Goal: Task Accomplishment & Management: Use online tool/utility

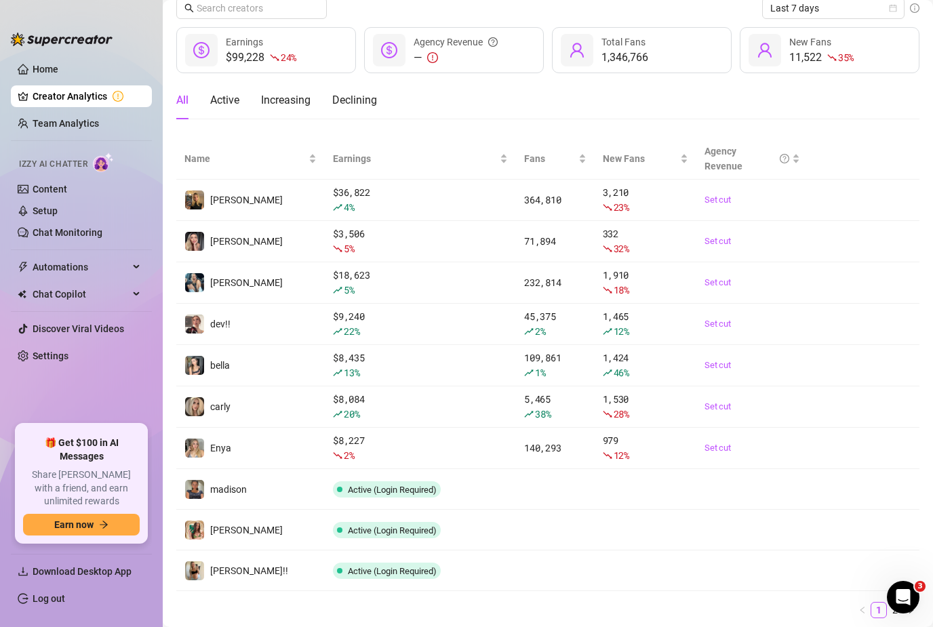
scroll to position [54, 0]
click at [58, 211] on link "Setup" at bounding box center [45, 211] width 25 height 11
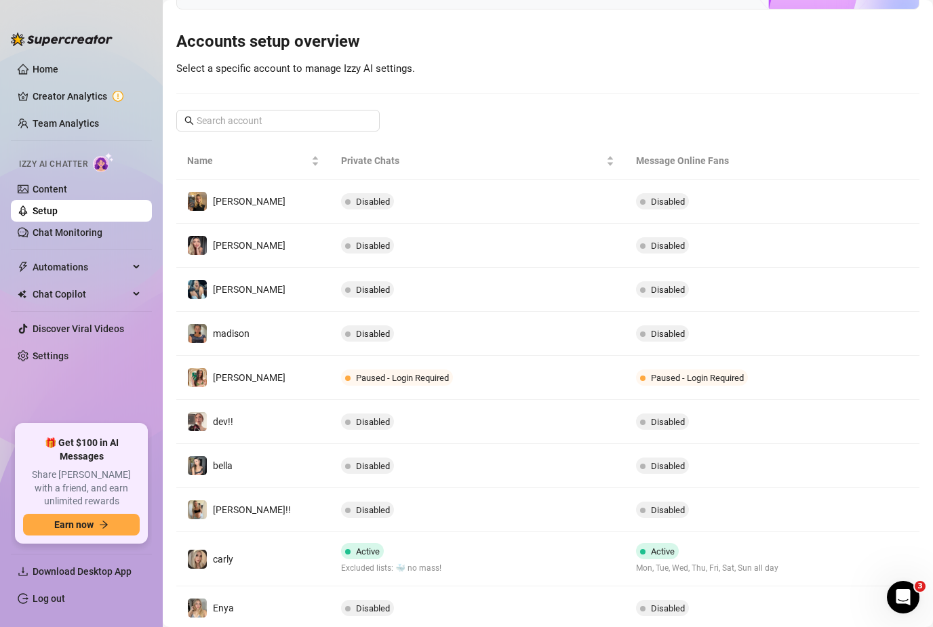
scroll to position [117, 0]
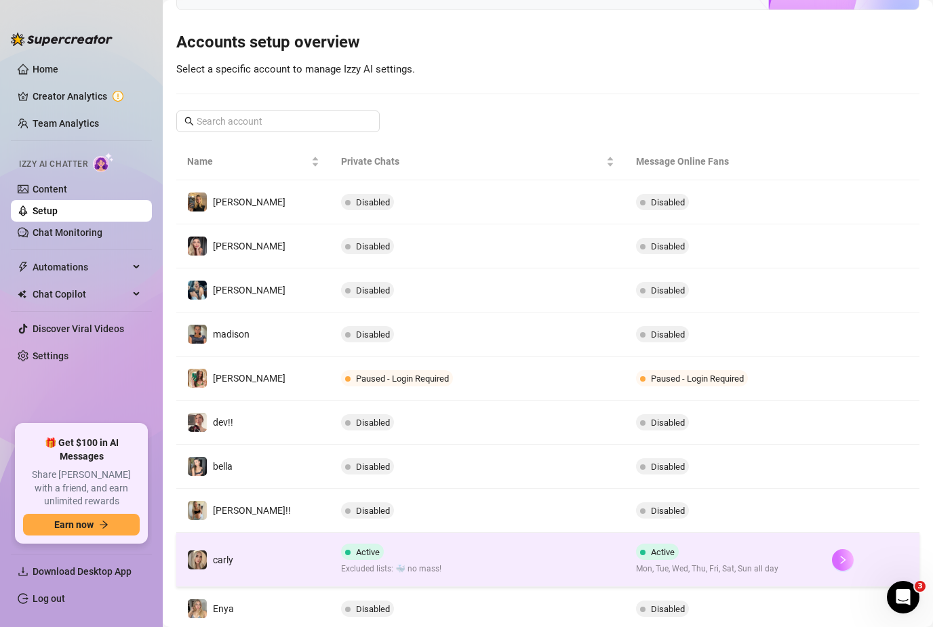
click at [845, 552] on button "button" at bounding box center [843, 560] width 22 height 22
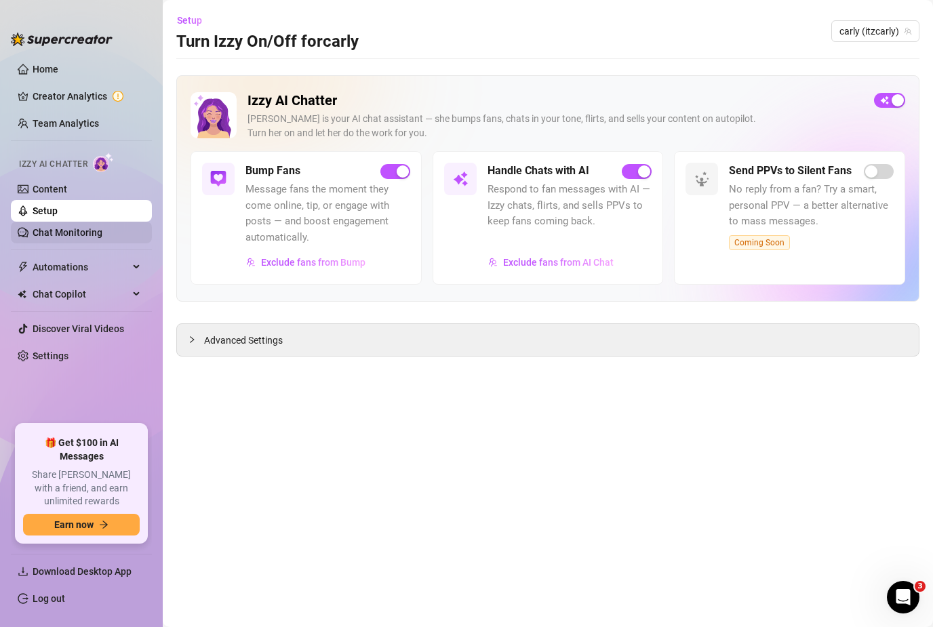
click at [98, 227] on link "Chat Monitoring" at bounding box center [68, 232] width 70 height 11
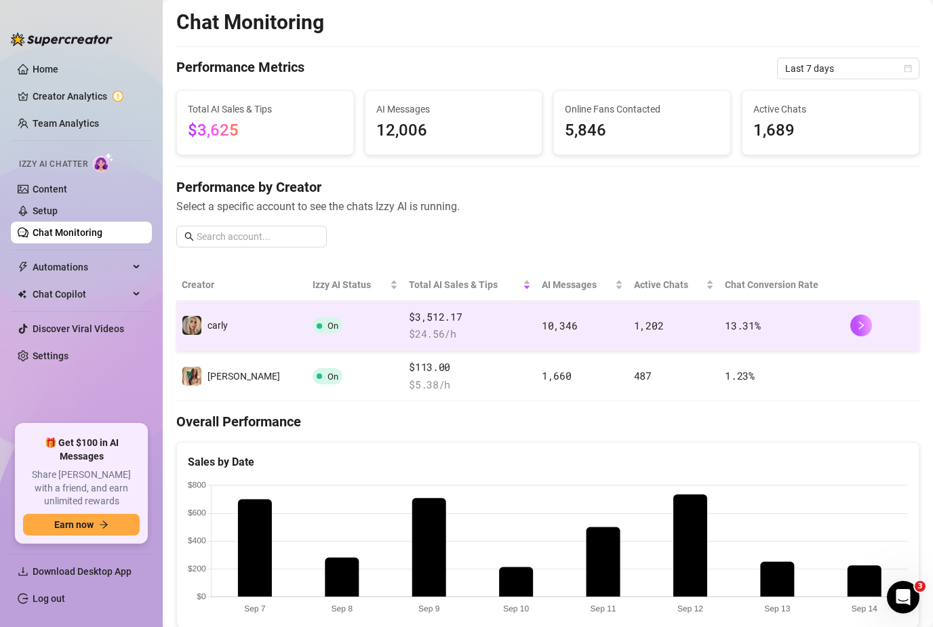
click at [870, 317] on div at bounding box center [883, 326] width 64 height 22
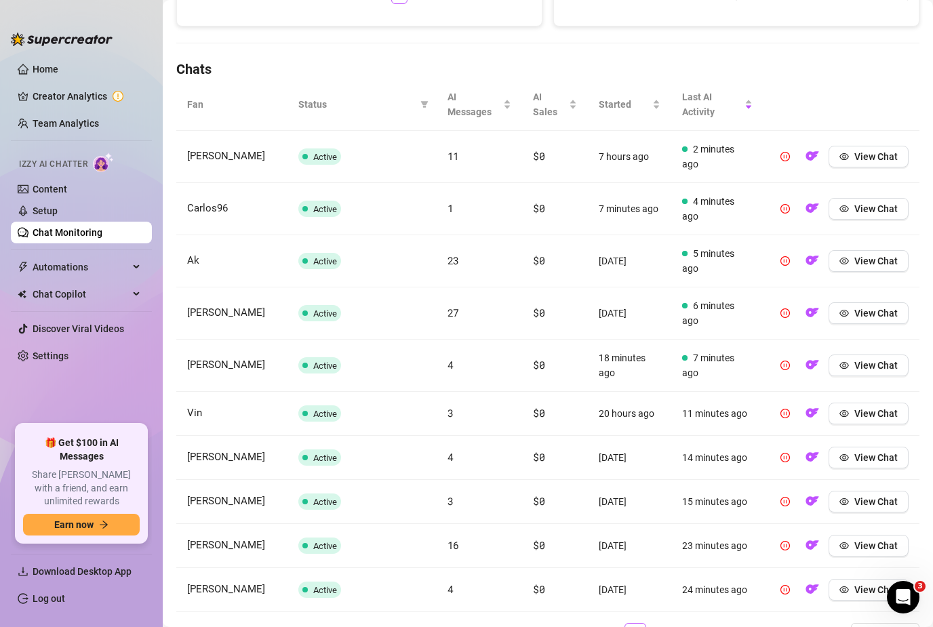
scroll to position [428, 0]
click at [672, 623] on link "2" at bounding box center [663, 633] width 20 height 20
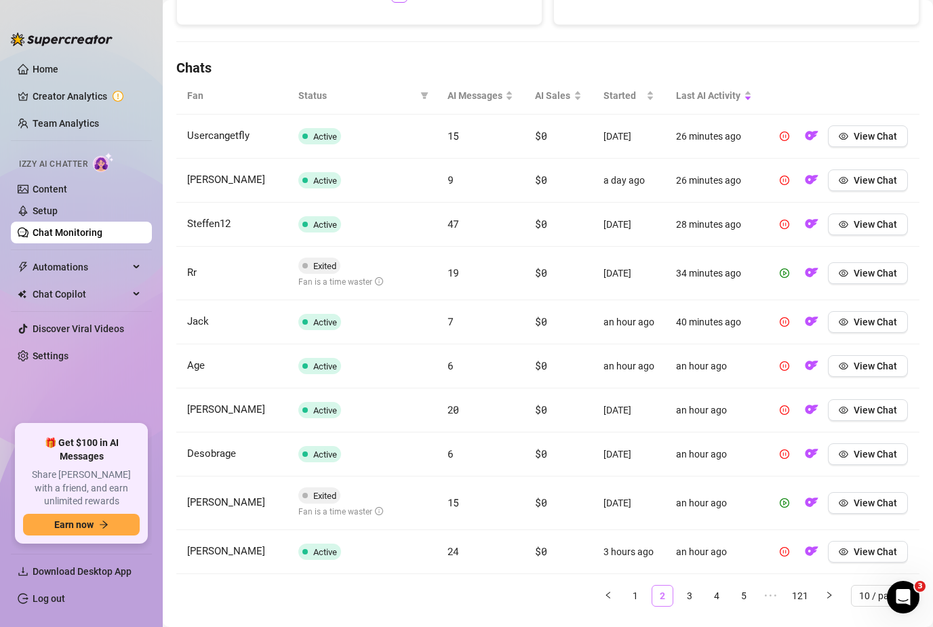
scroll to position [415, 0]
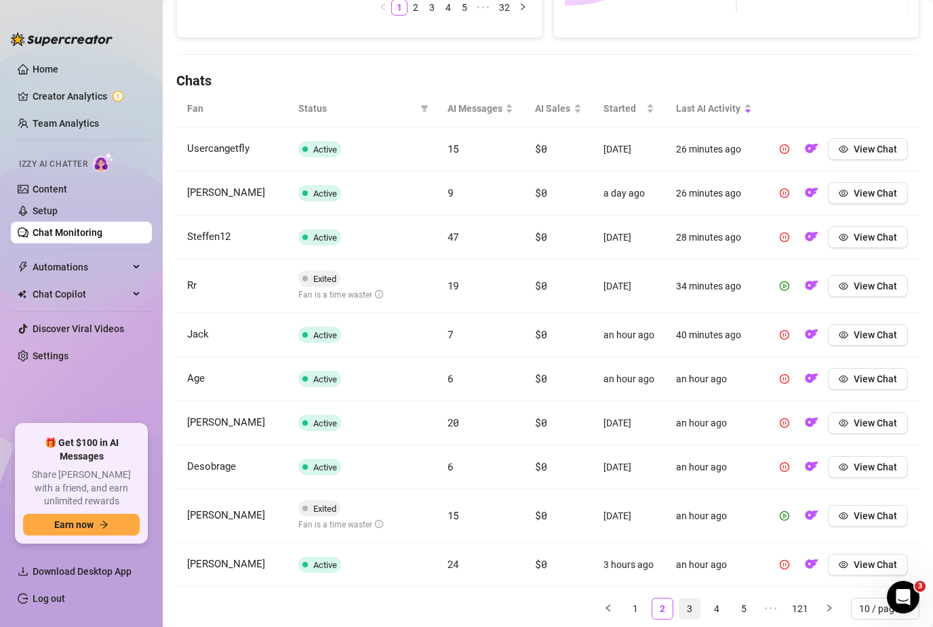
click at [696, 604] on link "3" at bounding box center [690, 609] width 20 height 20
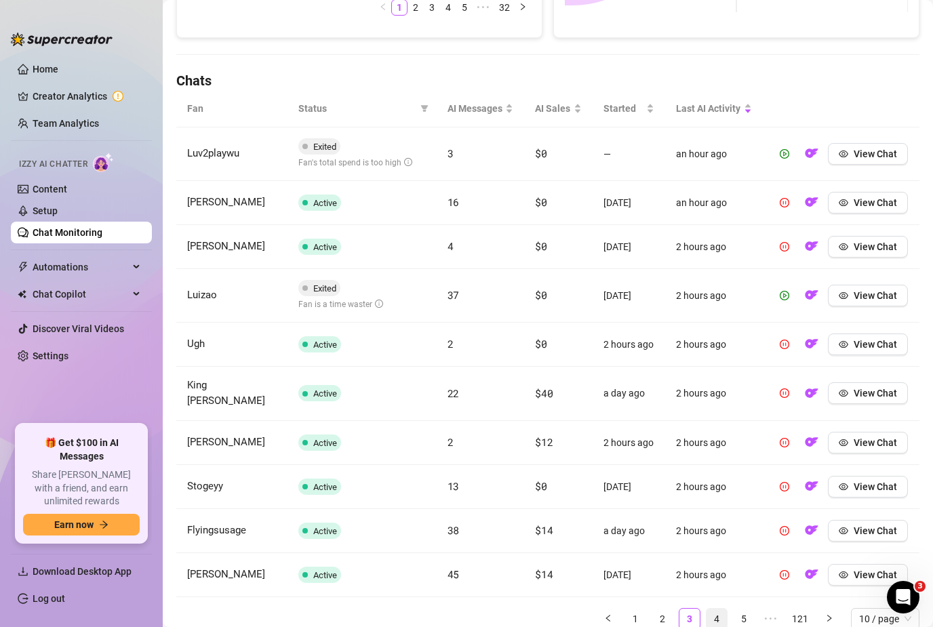
click at [716, 609] on link "4" at bounding box center [717, 619] width 20 height 20
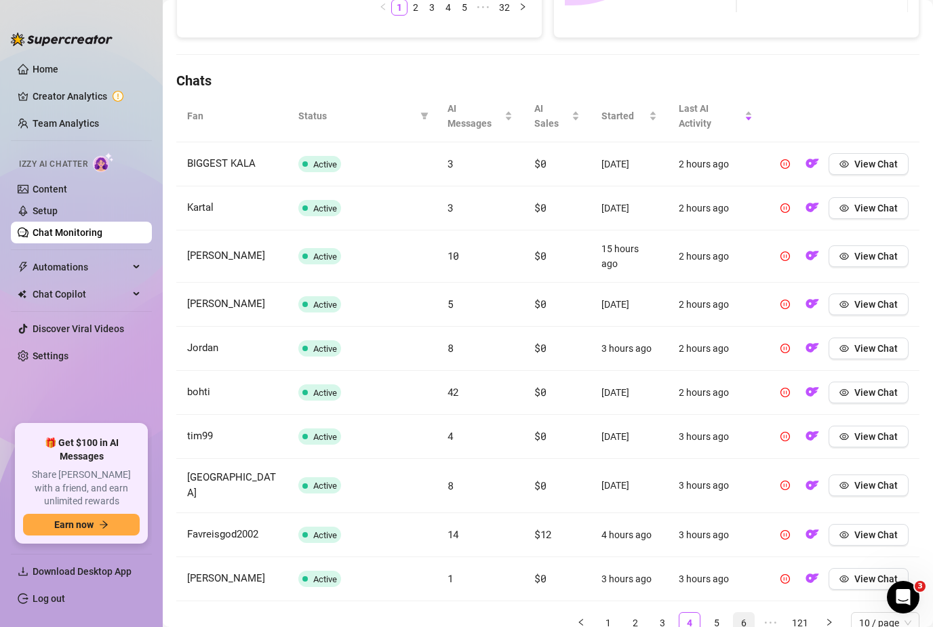
click at [735, 615] on link "6" at bounding box center [744, 623] width 20 height 20
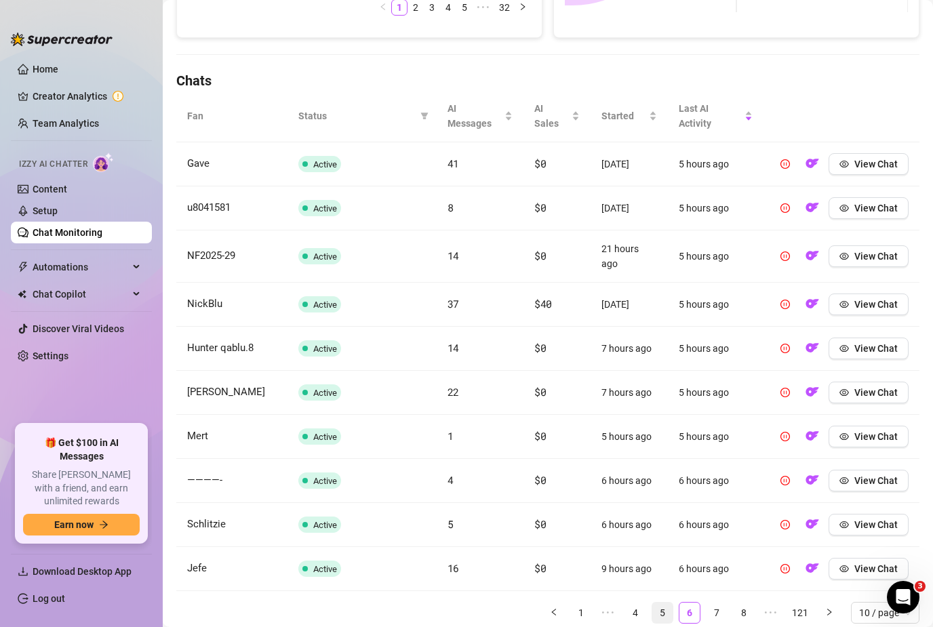
click at [660, 613] on link "5" at bounding box center [663, 613] width 20 height 20
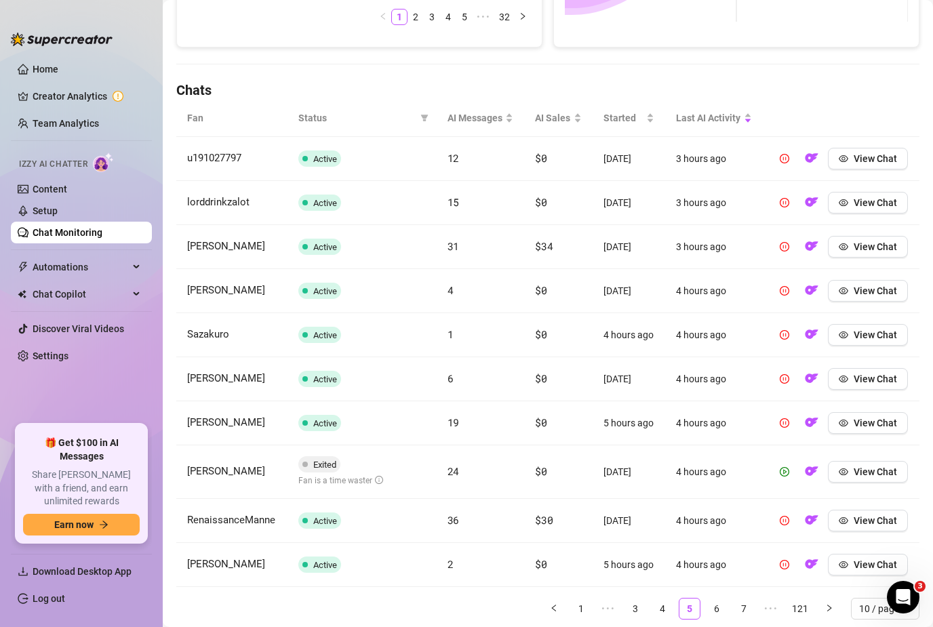
click at [653, 609] on link "4" at bounding box center [663, 609] width 20 height 20
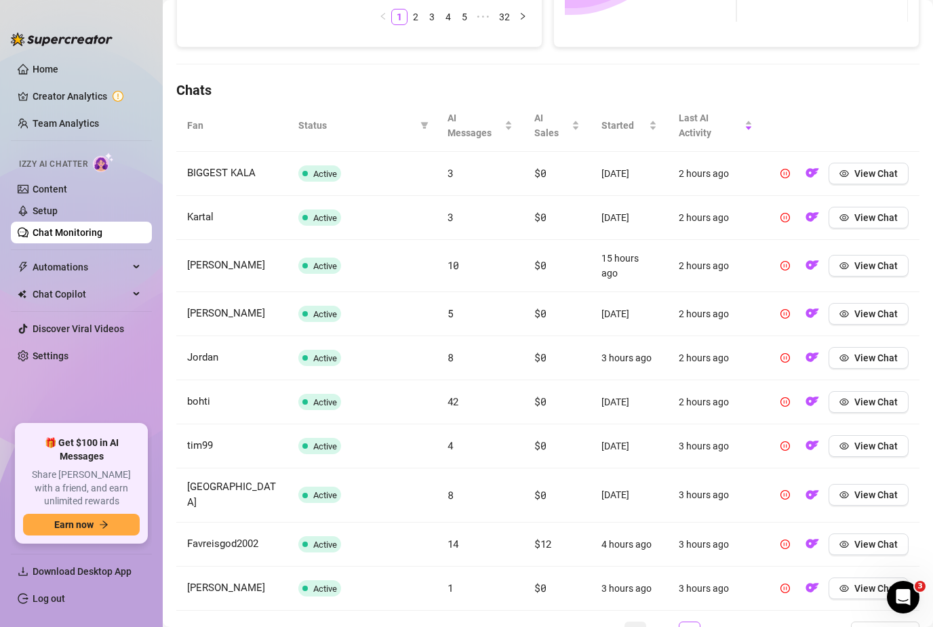
click at [640, 623] on link "2" at bounding box center [635, 633] width 20 height 20
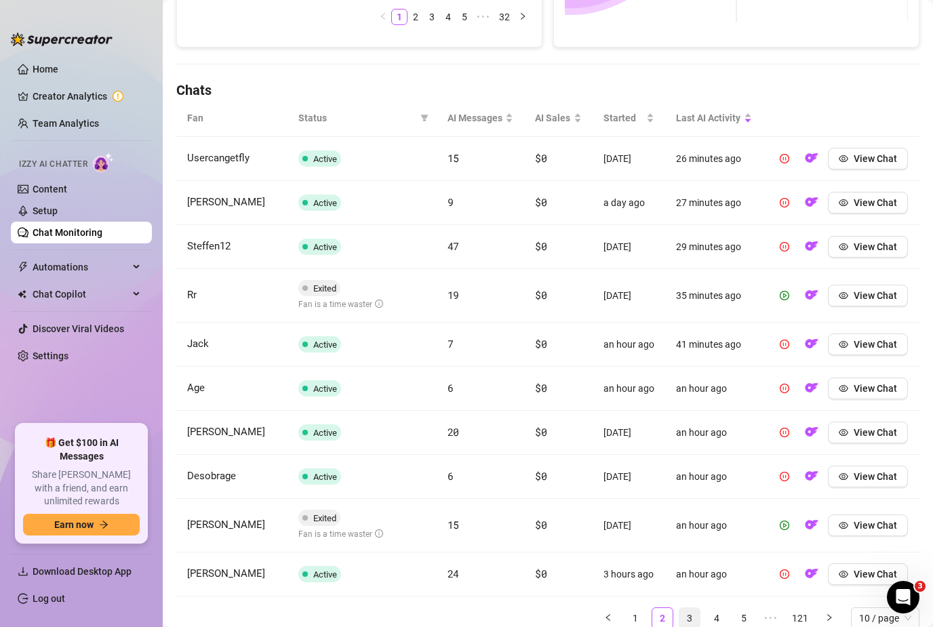
click at [690, 615] on link "3" at bounding box center [690, 618] width 20 height 20
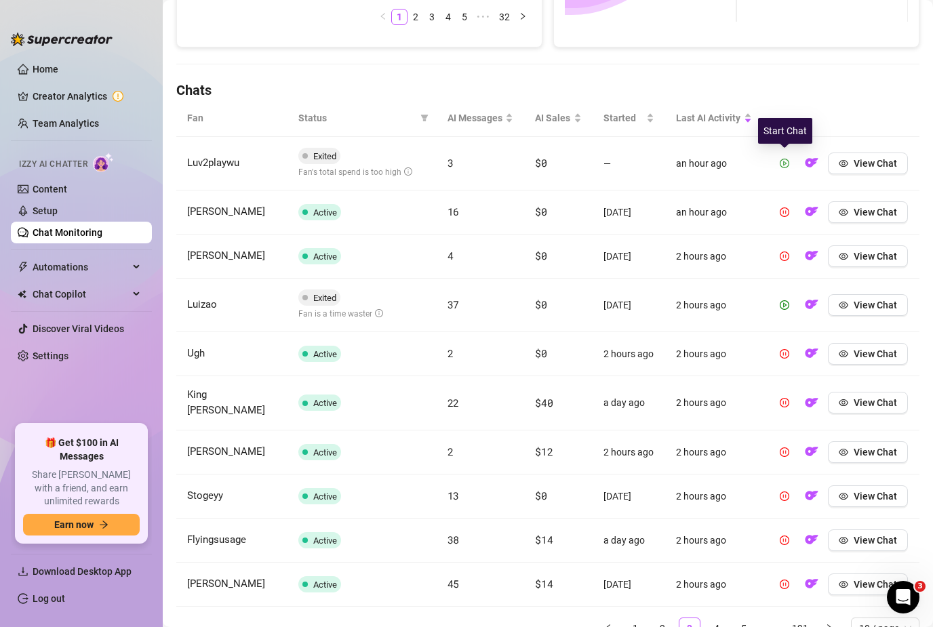
click at [783, 163] on icon "play-circle" at bounding box center [784, 163] width 9 height 9
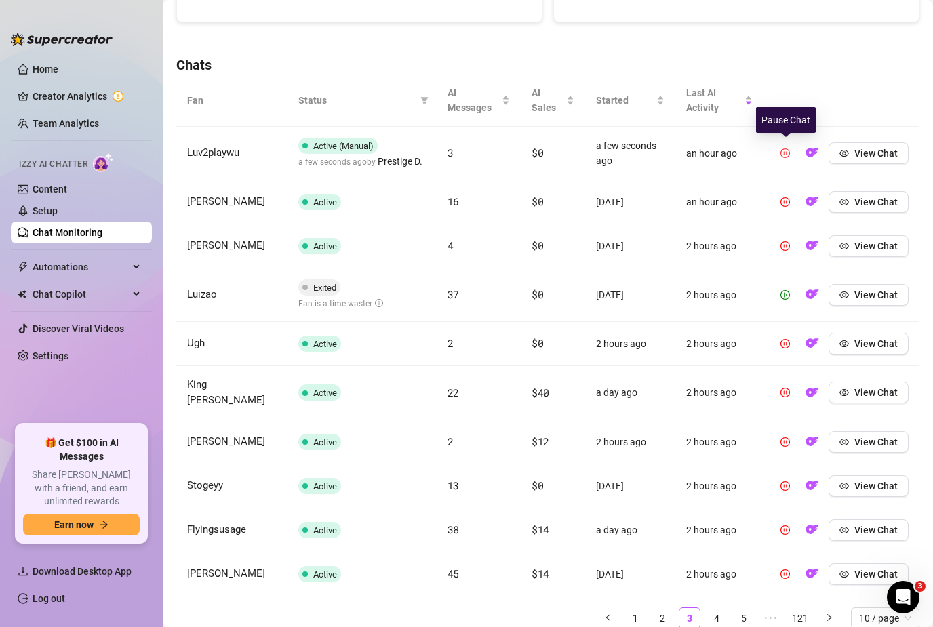
scroll to position [430, 0]
click at [784, 157] on icon "pause-circle" at bounding box center [785, 153] width 9 height 9
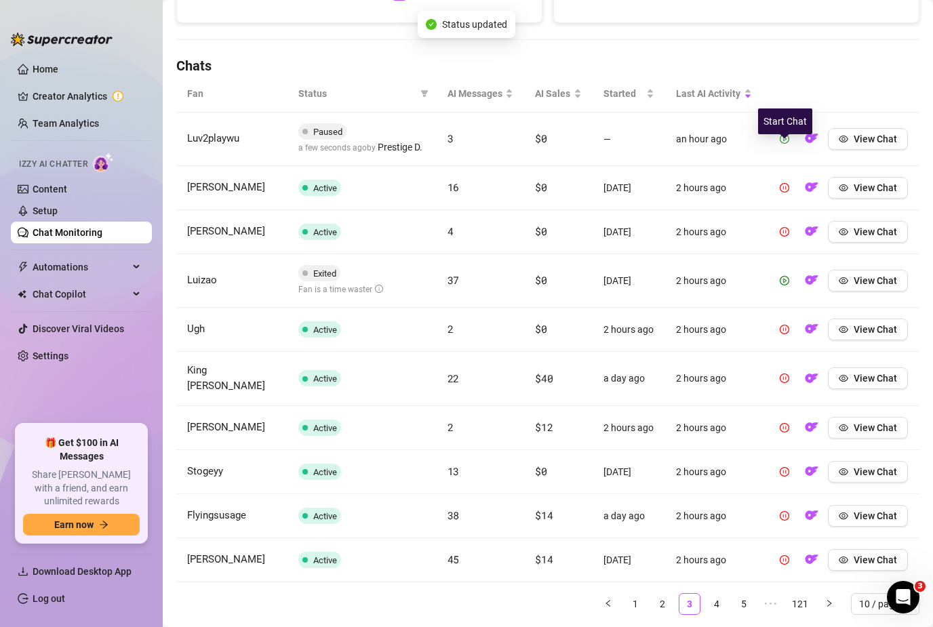
scroll to position [415, 0]
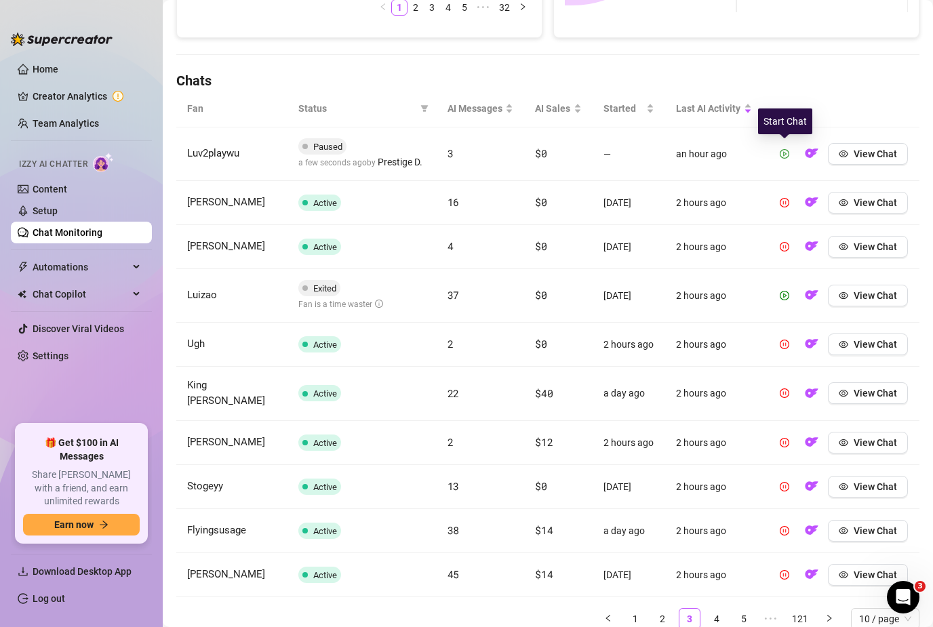
click at [782, 156] on icon "play-circle" at bounding box center [784, 153] width 9 height 9
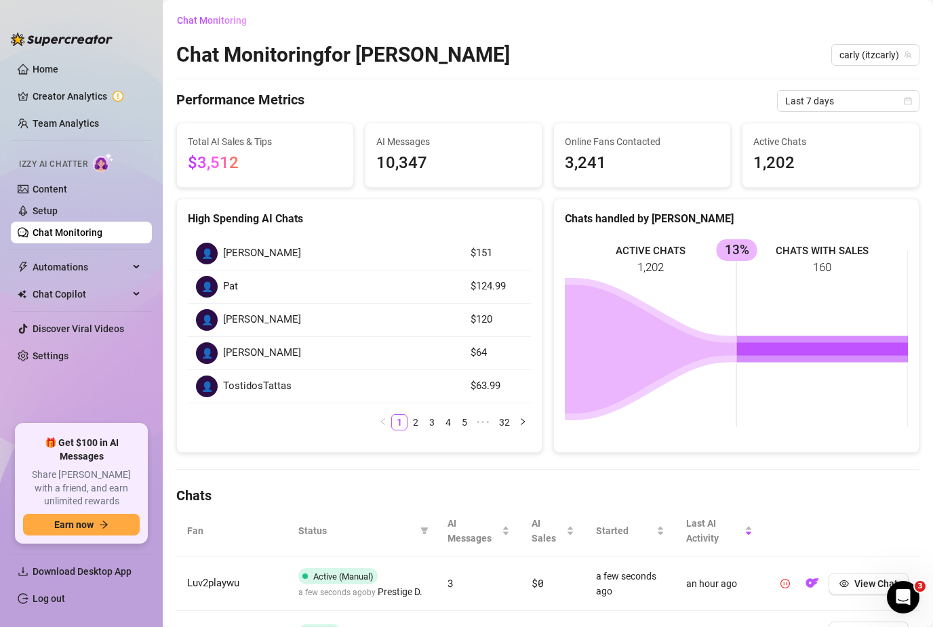
scroll to position [0, 0]
click at [58, 206] on link "Setup" at bounding box center [45, 211] width 25 height 11
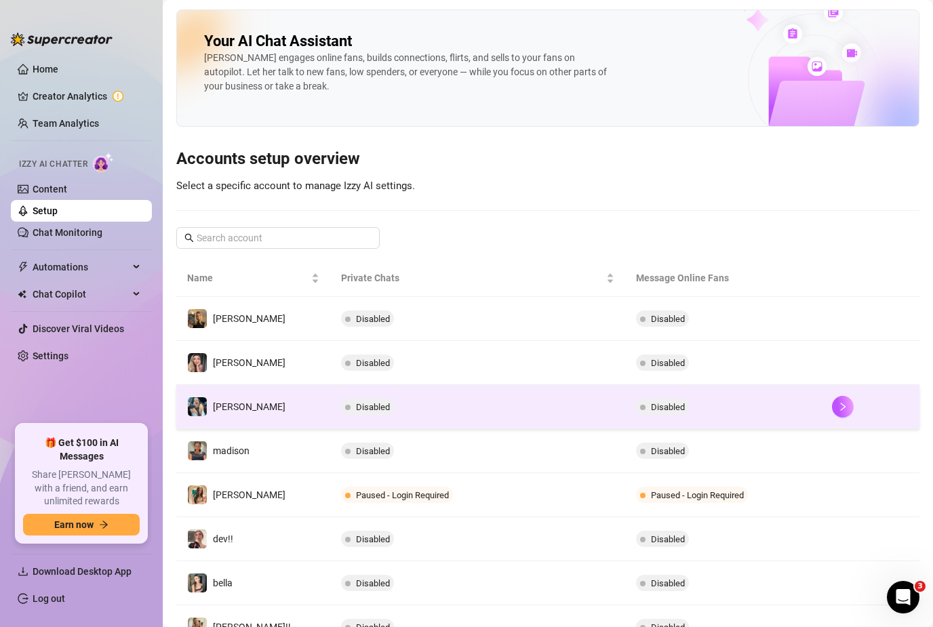
scroll to position [53, 0]
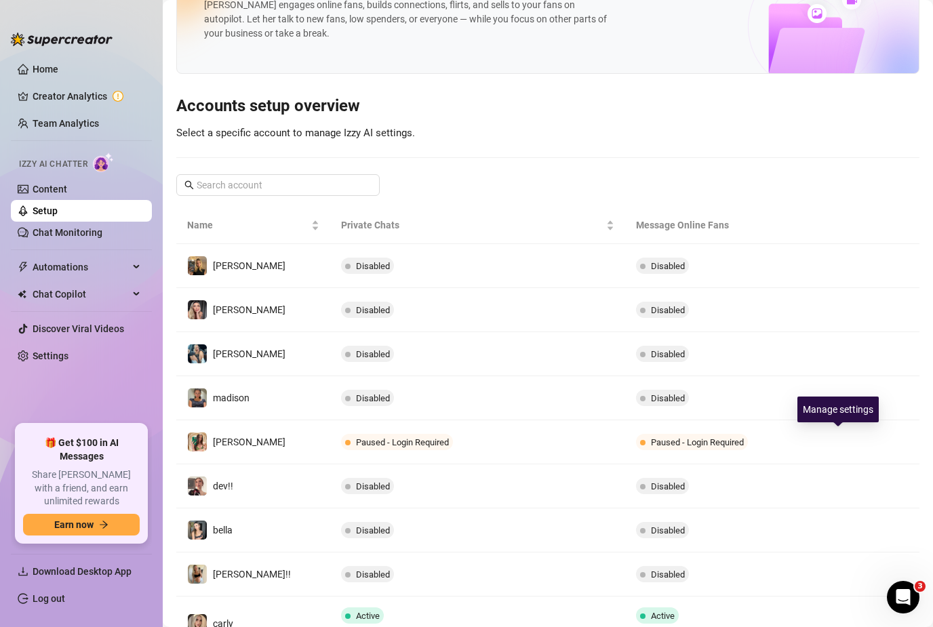
click at [845, 438] on button "button" at bounding box center [843, 442] width 22 height 22
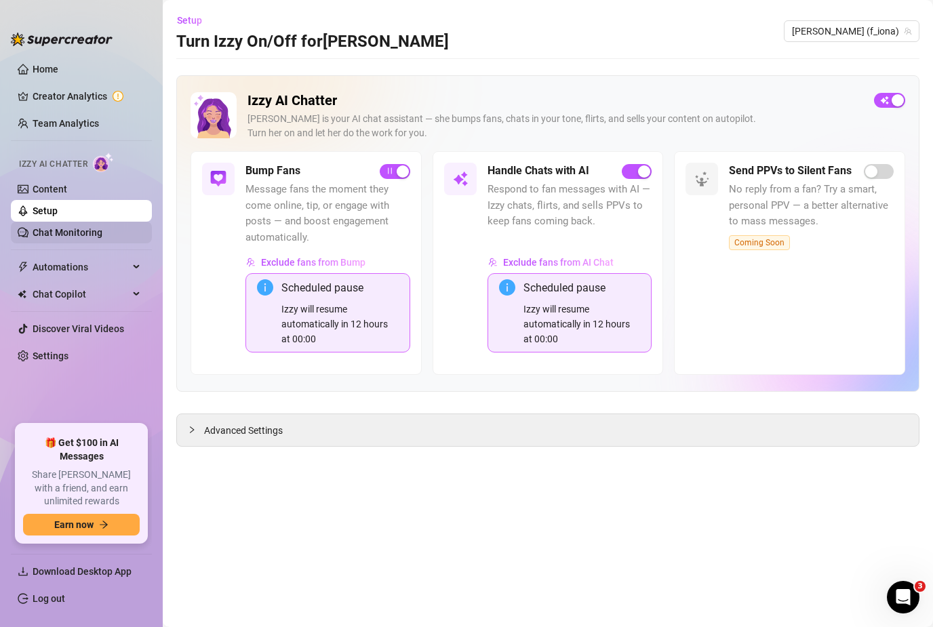
click at [75, 230] on link "Chat Monitoring" at bounding box center [68, 232] width 70 height 11
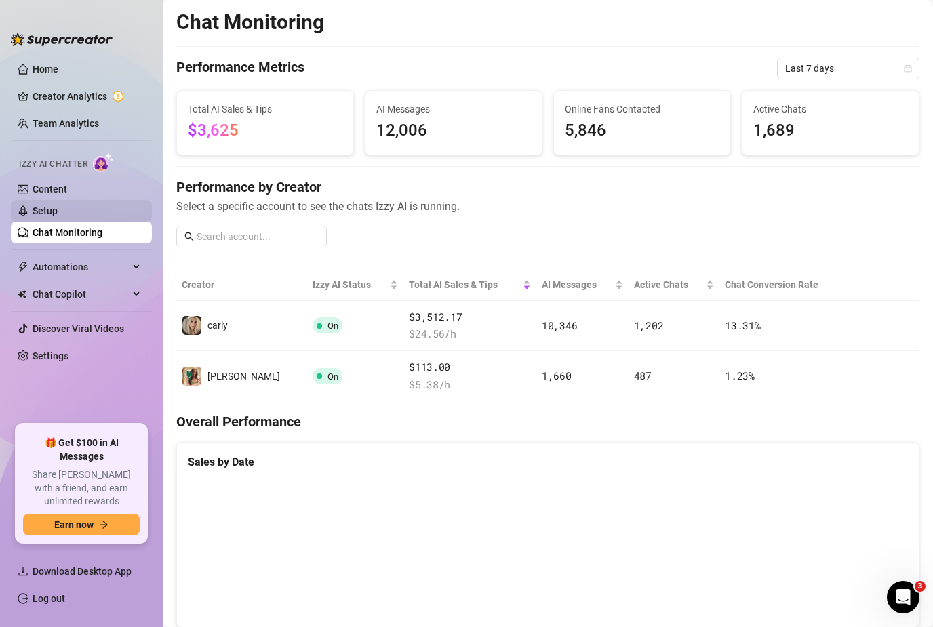
click at [50, 216] on link "Setup" at bounding box center [45, 211] width 25 height 11
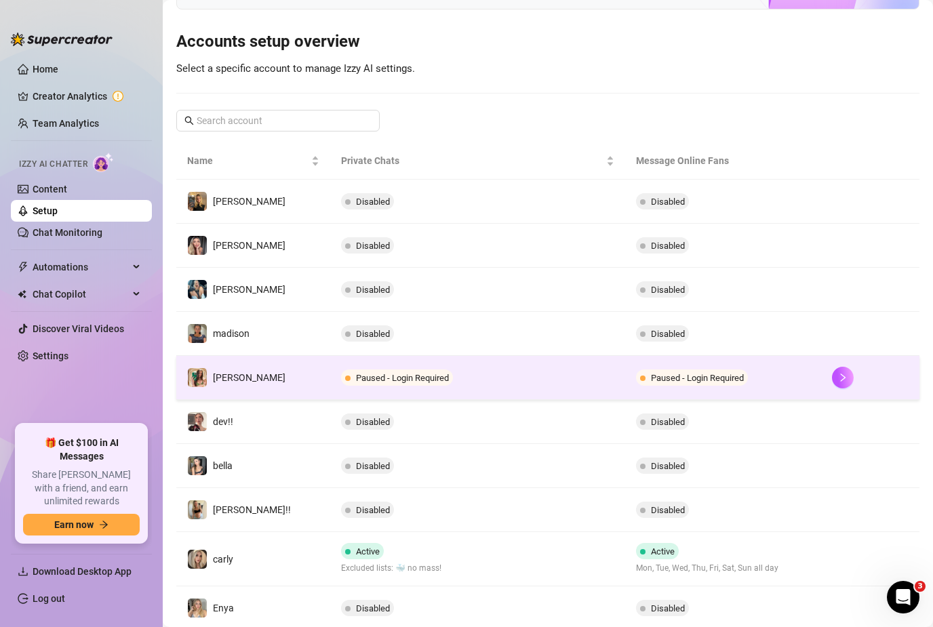
scroll to position [117, 0]
click at [383, 387] on td "Paused - Login Required" at bounding box center [477, 379] width 294 height 44
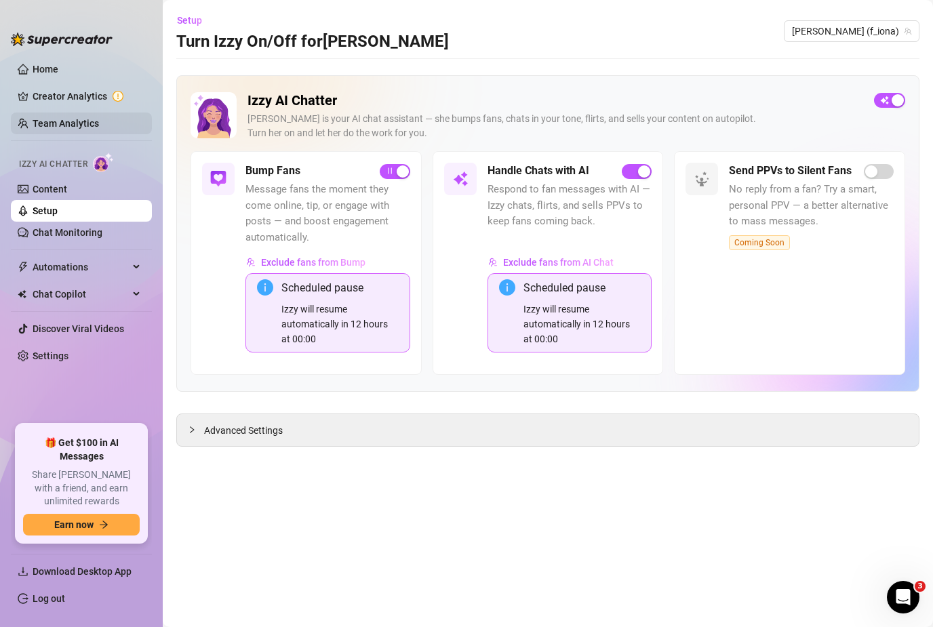
click at [88, 122] on link "Team Analytics" at bounding box center [66, 123] width 66 height 11
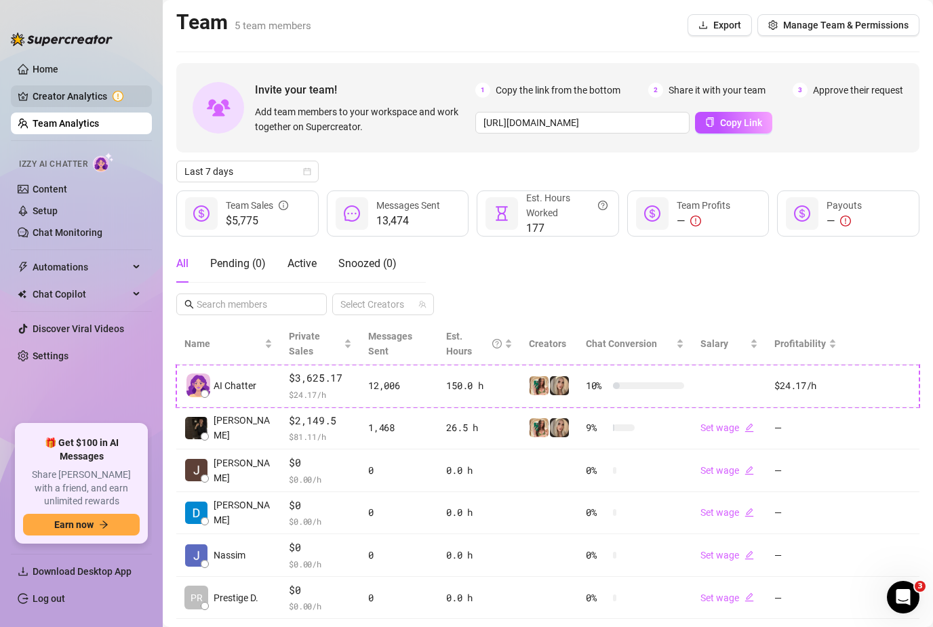
click at [119, 100] on link "Creator Analytics" at bounding box center [87, 96] width 109 height 22
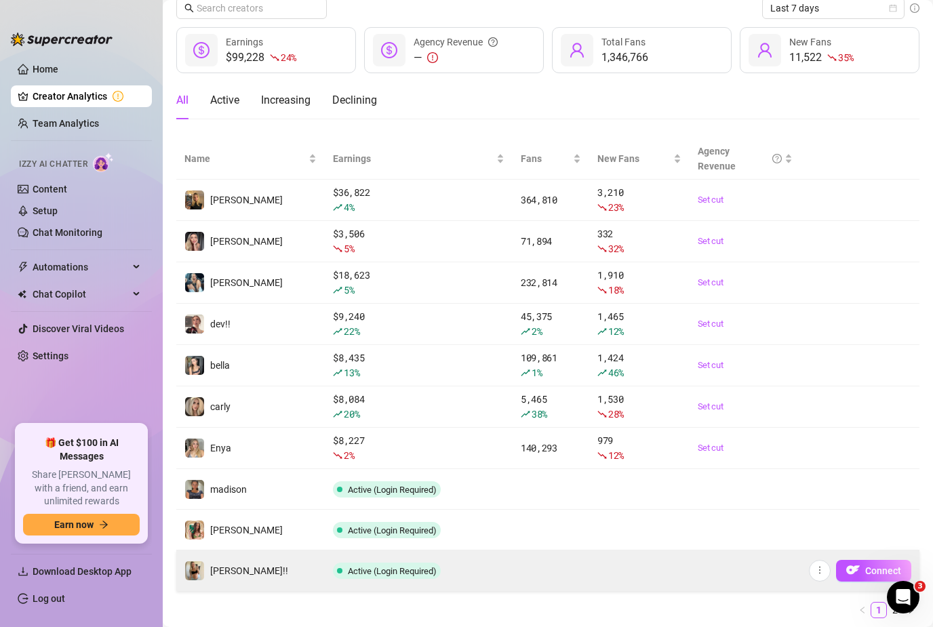
scroll to position [54, 0]
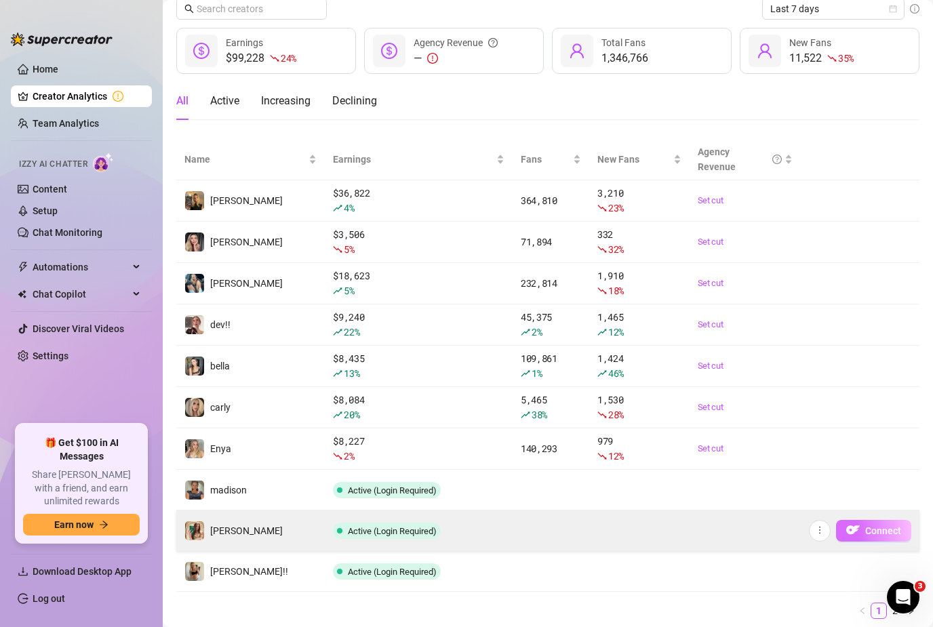
click at [865, 525] on button "Connect" at bounding box center [873, 531] width 75 height 22
